Goal: Go to known website: Access a specific website the user already knows

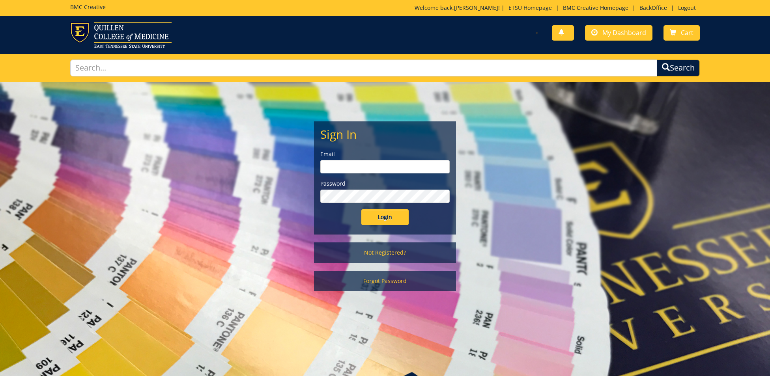
type input "ares@etsu.edu"
click at [384, 214] on input "Login" at bounding box center [384, 217] width 47 height 16
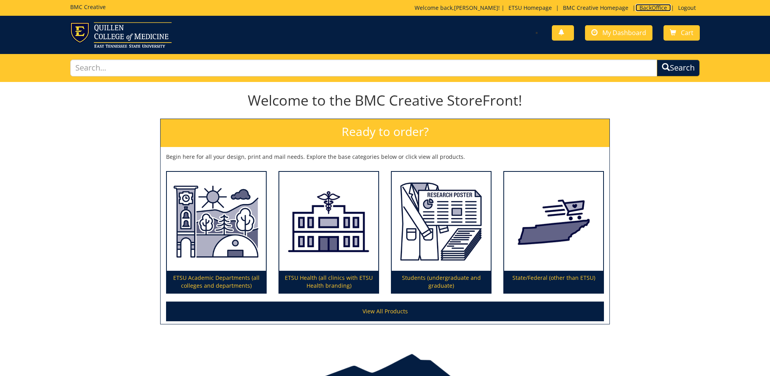
click at [652, 7] on link "BackOffice" at bounding box center [652, 7] width 35 height 7
